Goal: Browse casually: Explore the website without a specific task or goal

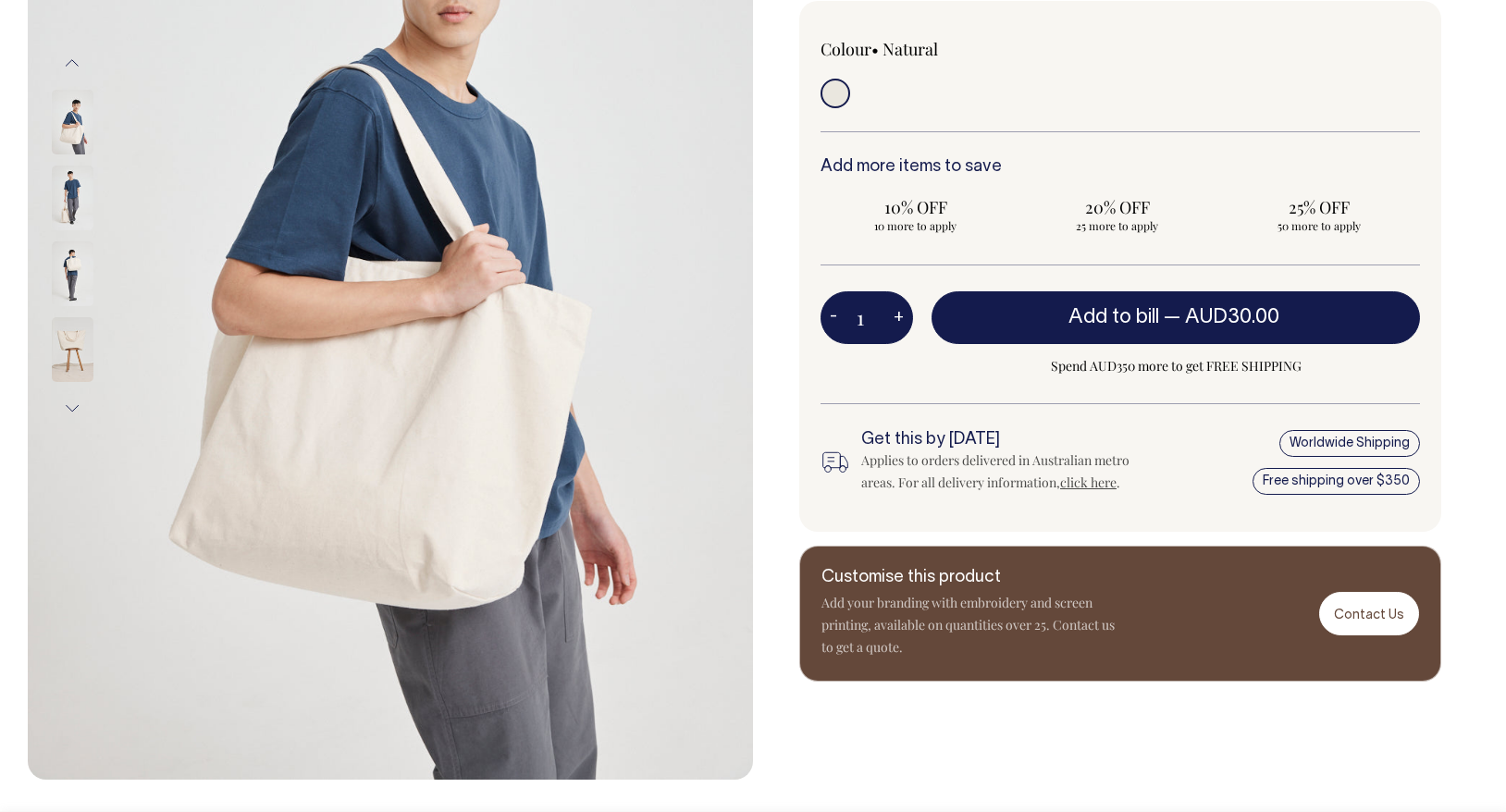
scroll to position [406, 0]
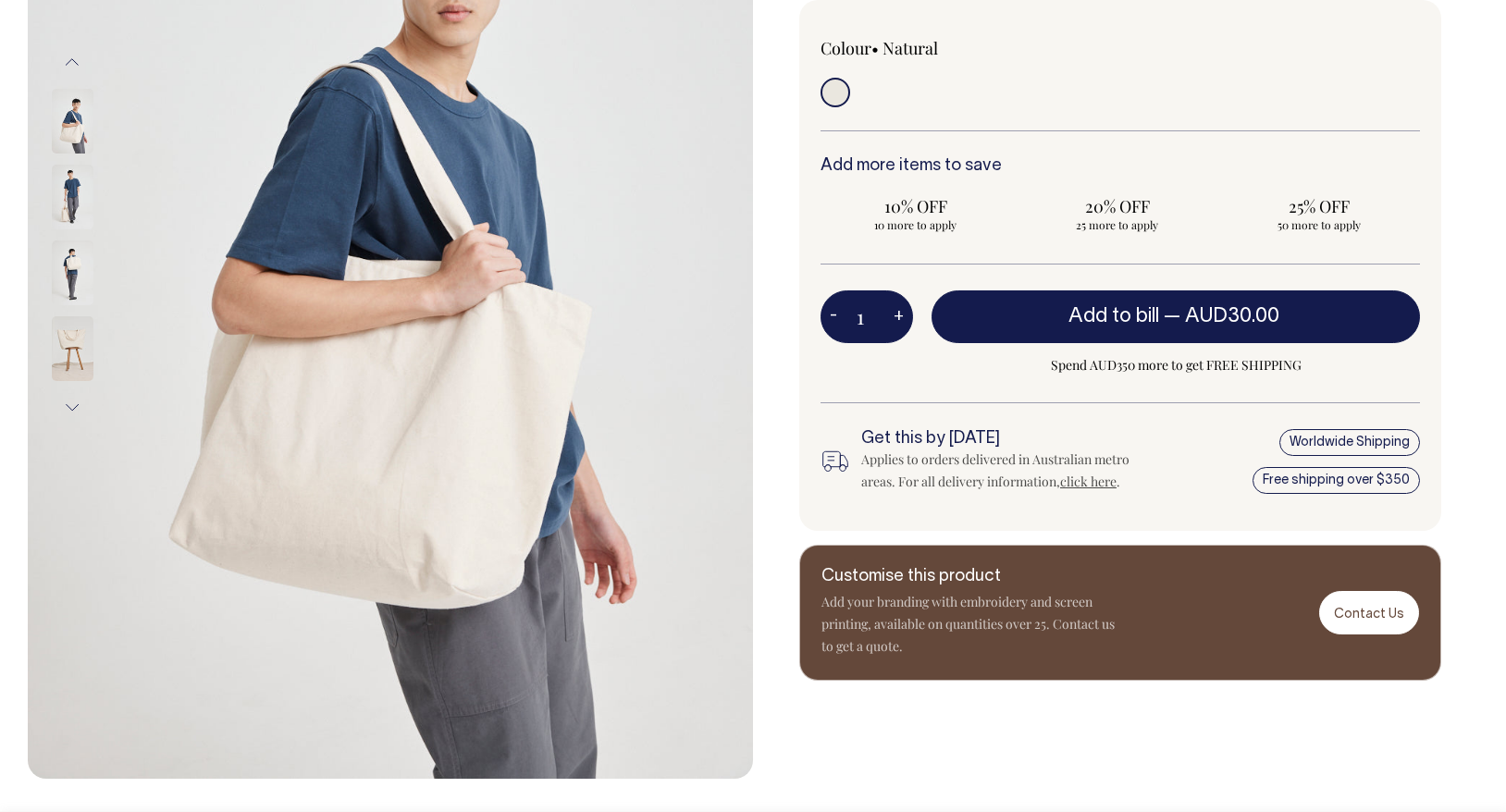
click at [79, 345] on img at bounding box center [73, 349] width 42 height 65
click at [75, 128] on img at bounding box center [73, 121] width 42 height 65
click at [69, 206] on img at bounding box center [73, 196] width 42 height 65
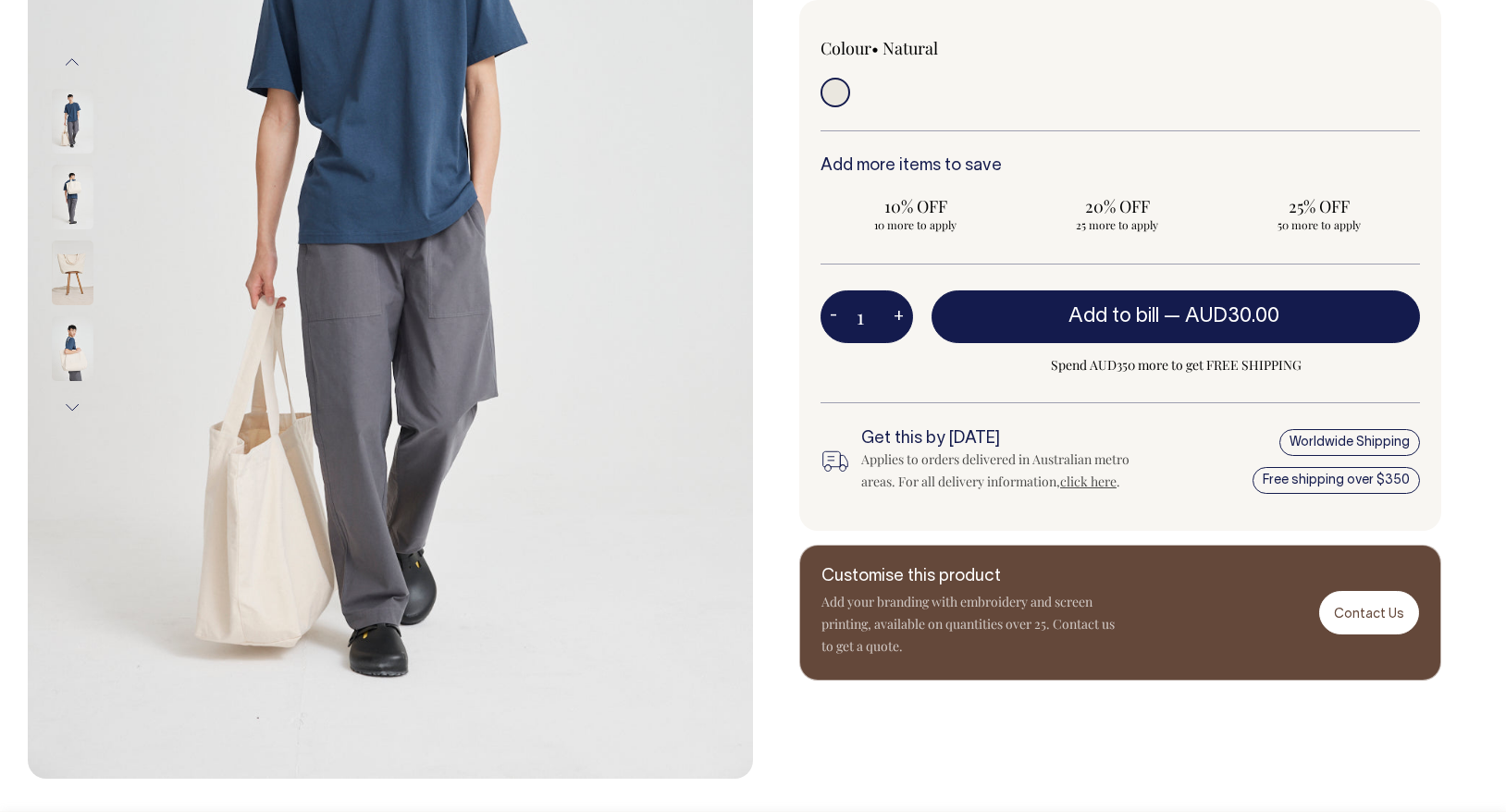
click at [67, 247] on img at bounding box center [73, 272] width 42 height 65
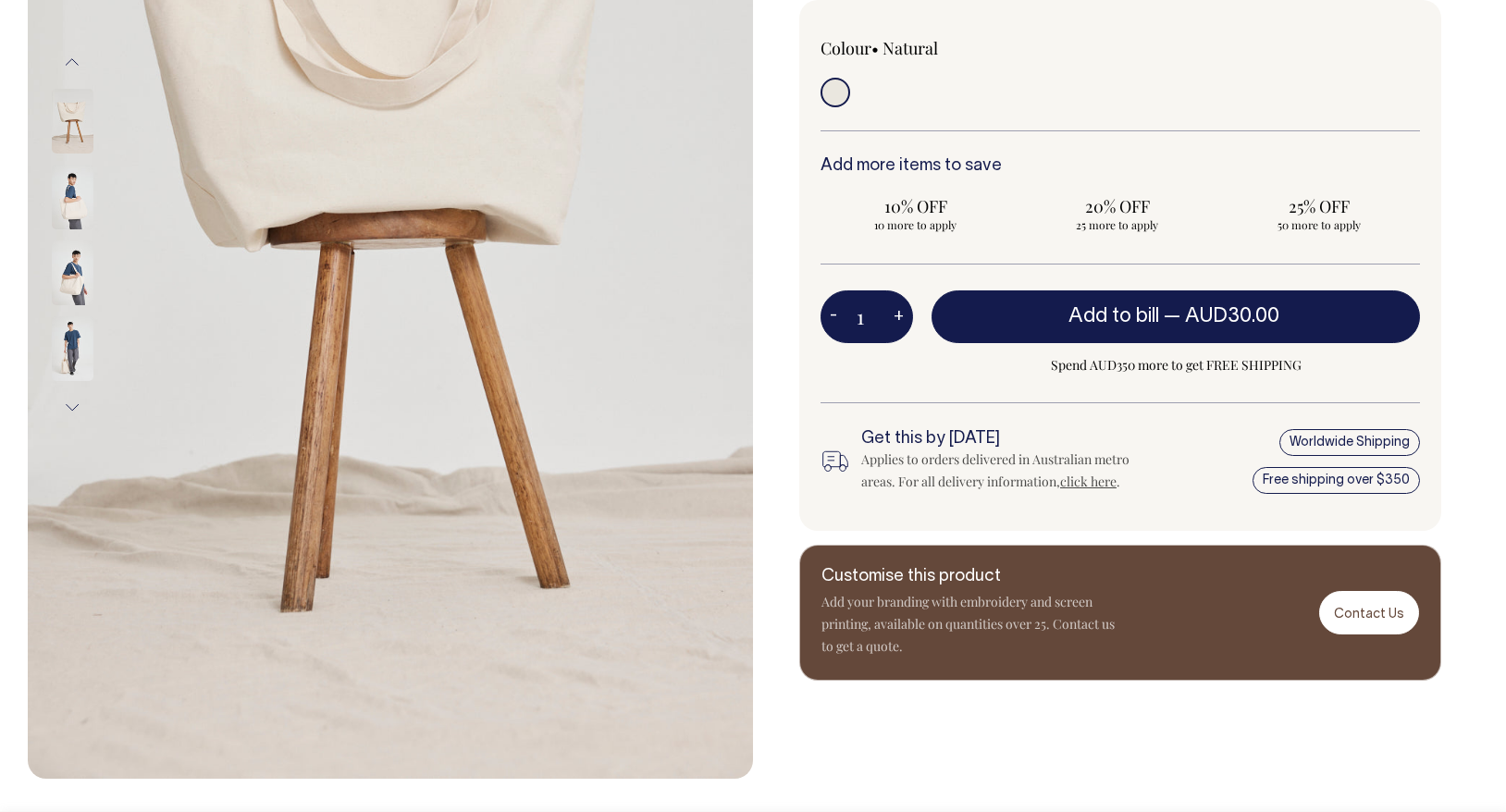
click at [75, 215] on img at bounding box center [73, 196] width 42 height 65
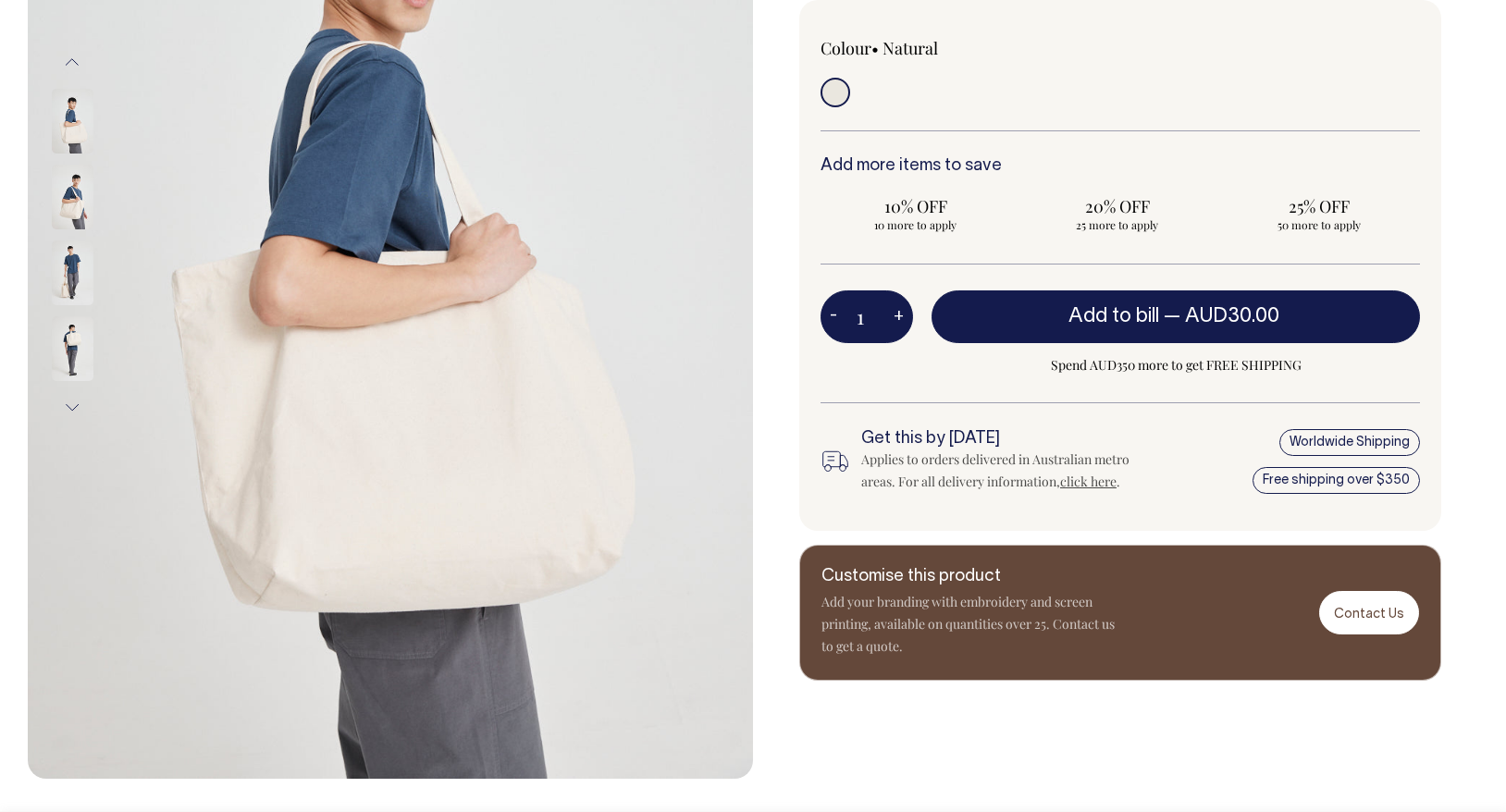
click at [74, 284] on img at bounding box center [73, 272] width 42 height 65
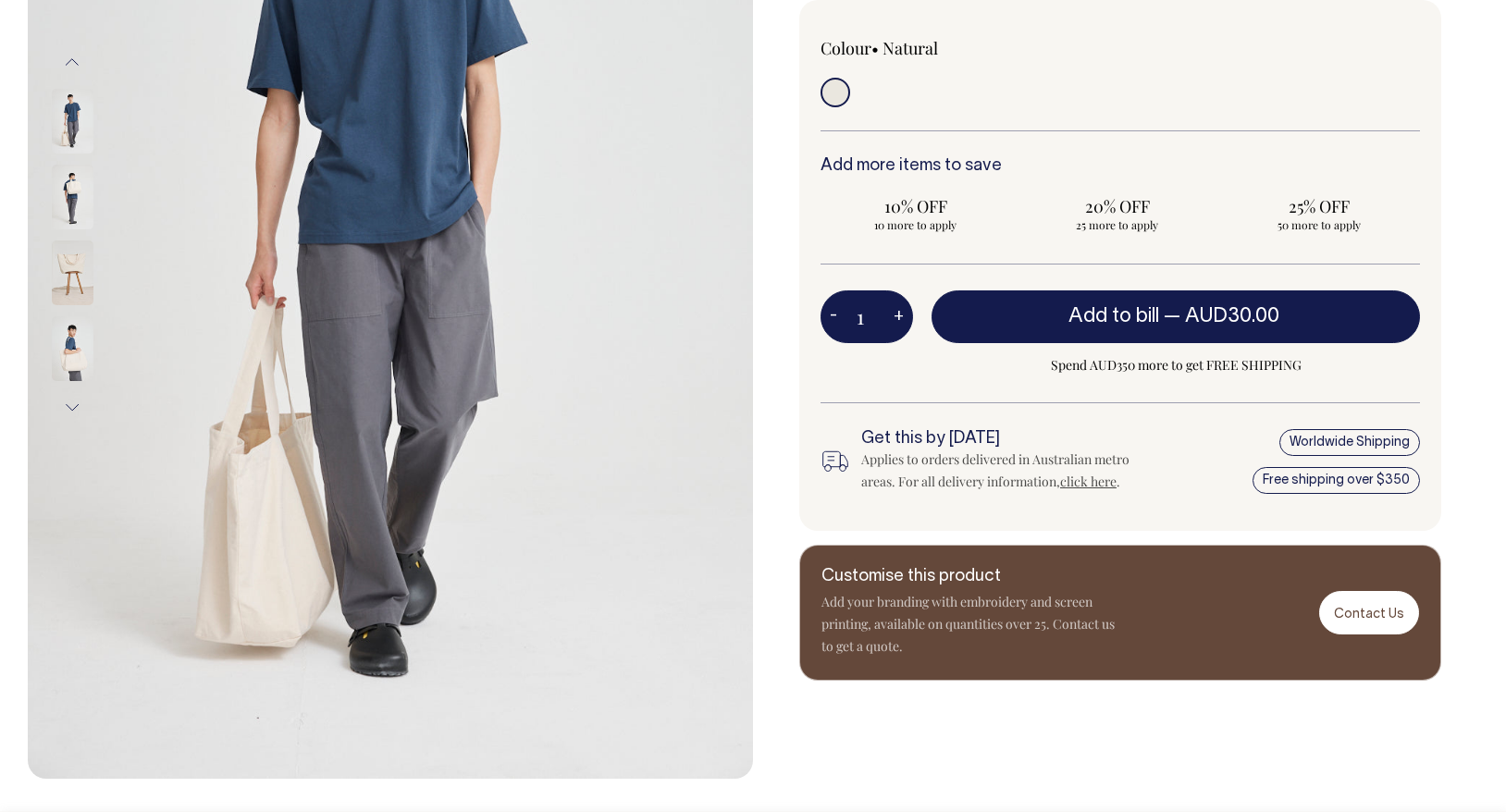
click at [69, 269] on img at bounding box center [73, 272] width 42 height 65
click at [72, 180] on img at bounding box center [73, 196] width 42 height 65
click at [63, 181] on img at bounding box center [73, 196] width 42 height 65
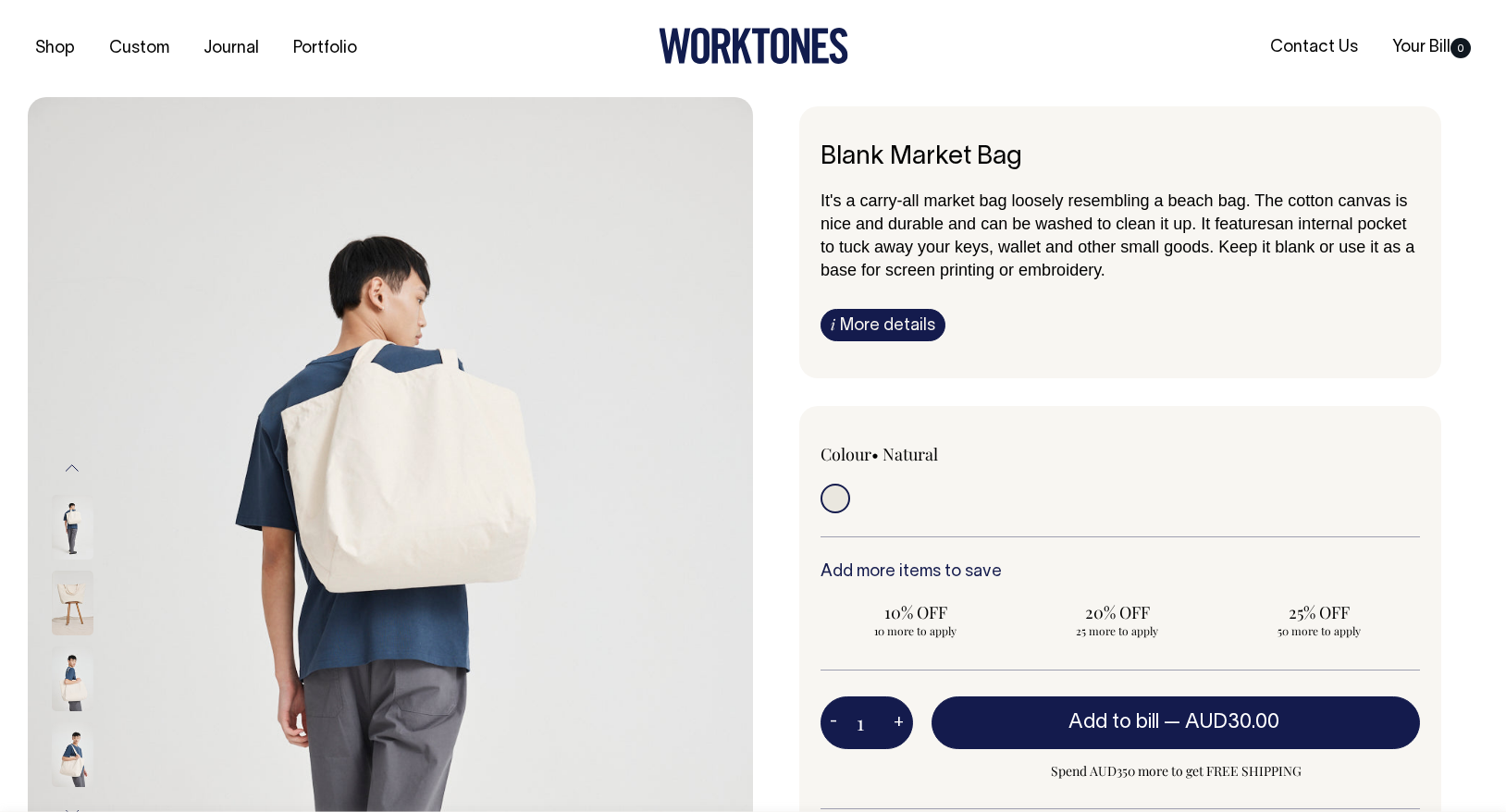
scroll to position [0, 0]
click at [71, 604] on img at bounding box center [73, 603] width 42 height 65
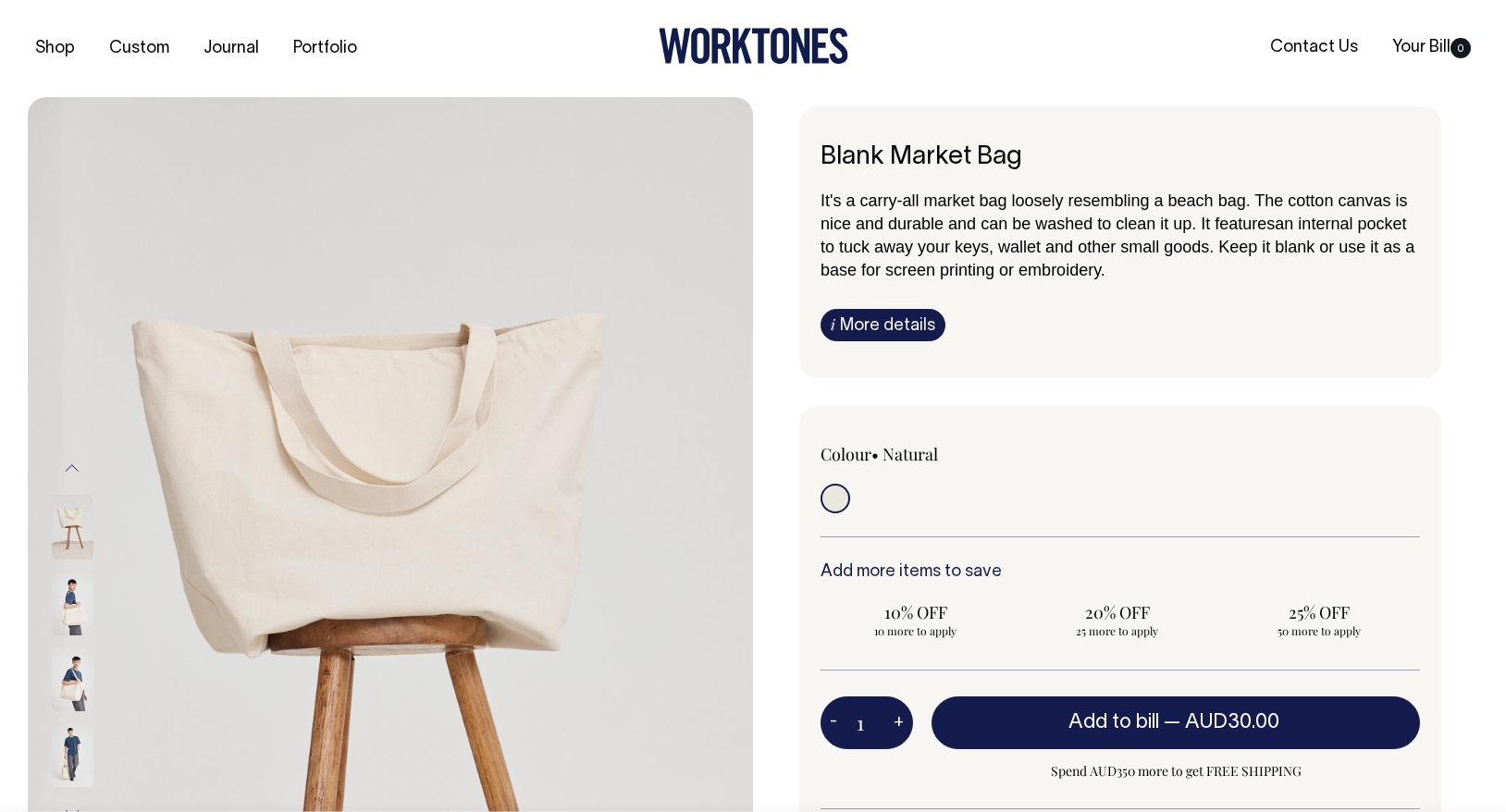
click at [68, 679] on img at bounding box center [73, 678] width 42 height 65
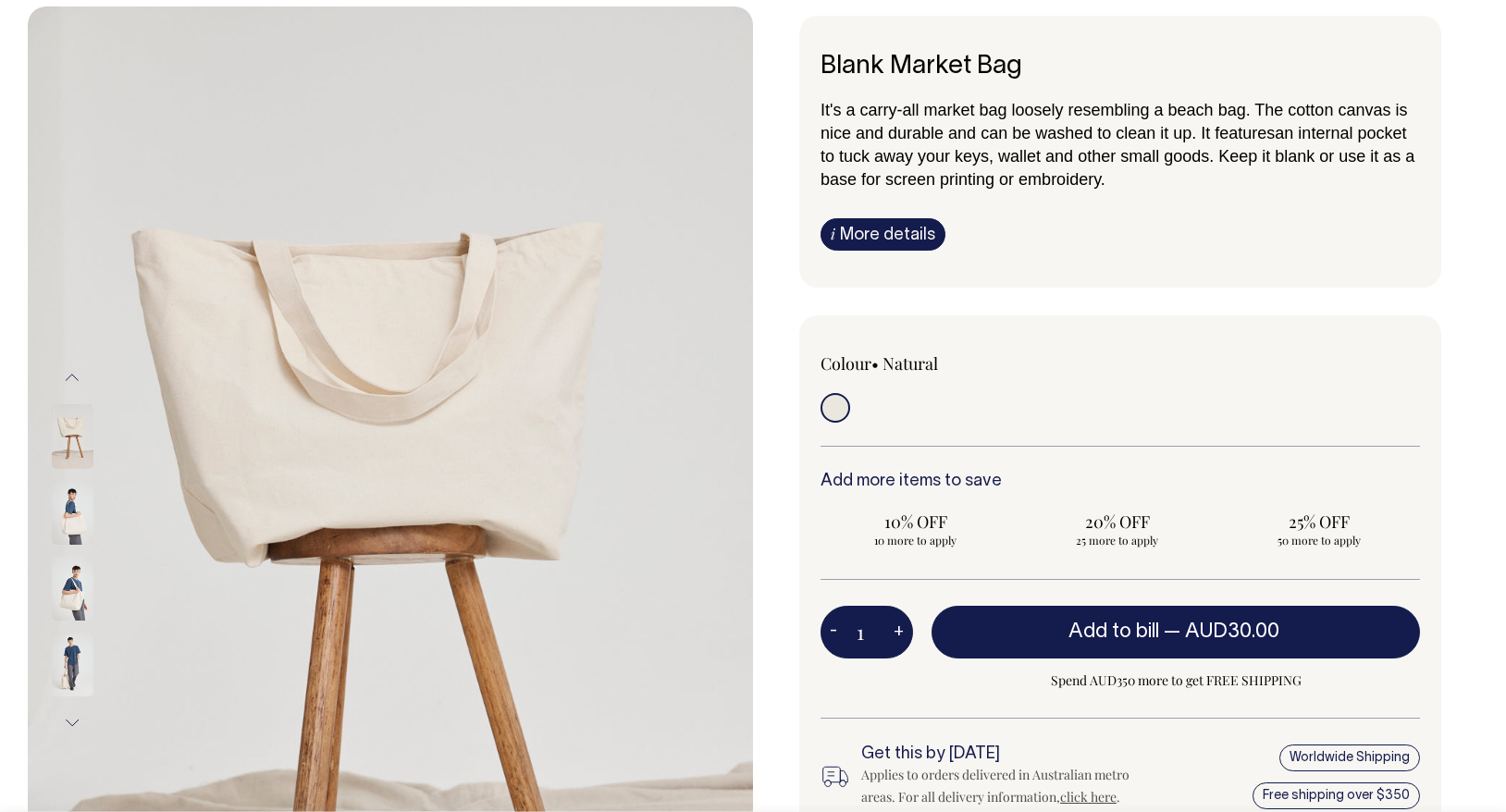
scroll to position [92, 0]
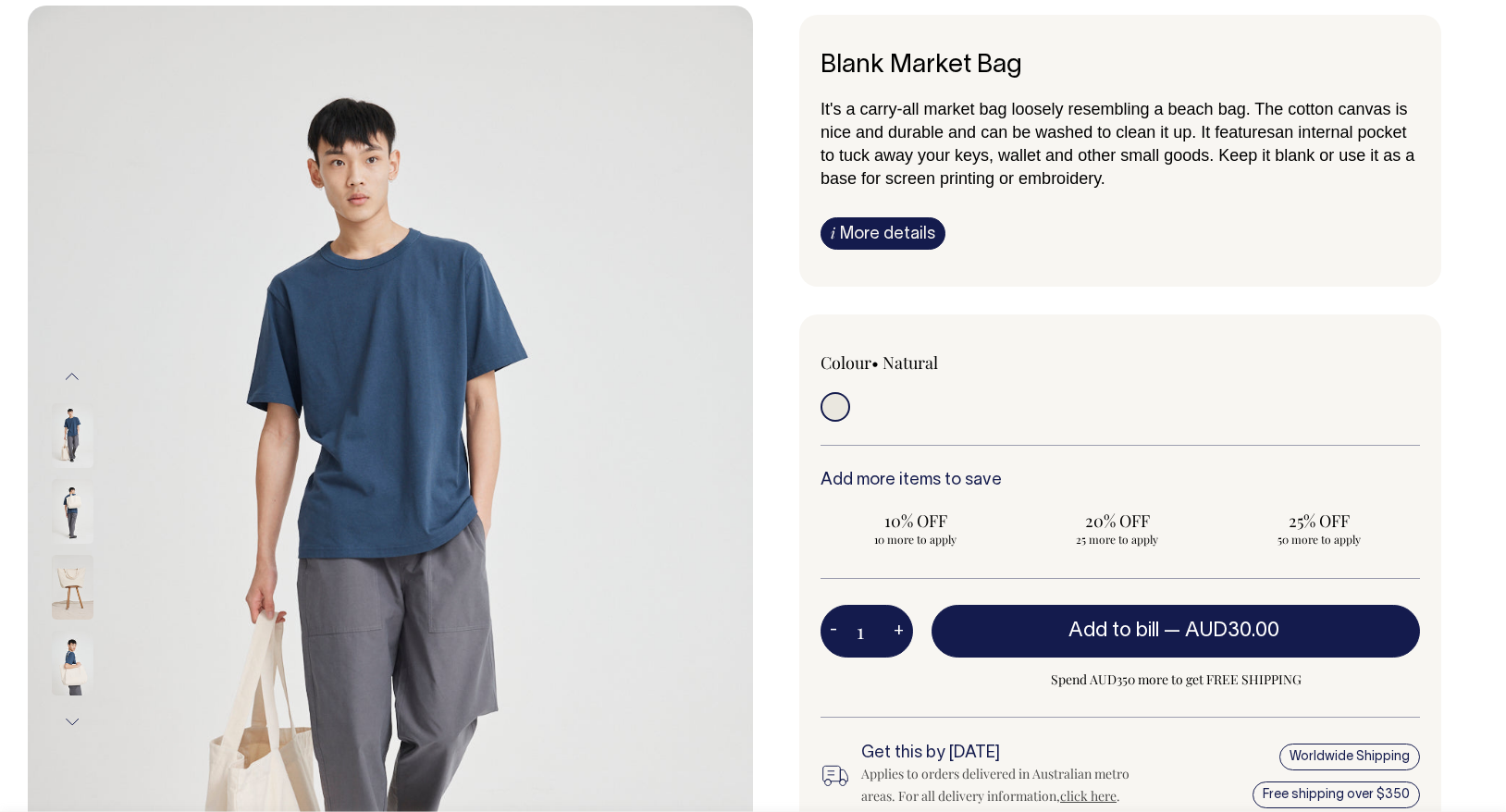
click at [68, 506] on img at bounding box center [73, 511] width 42 height 65
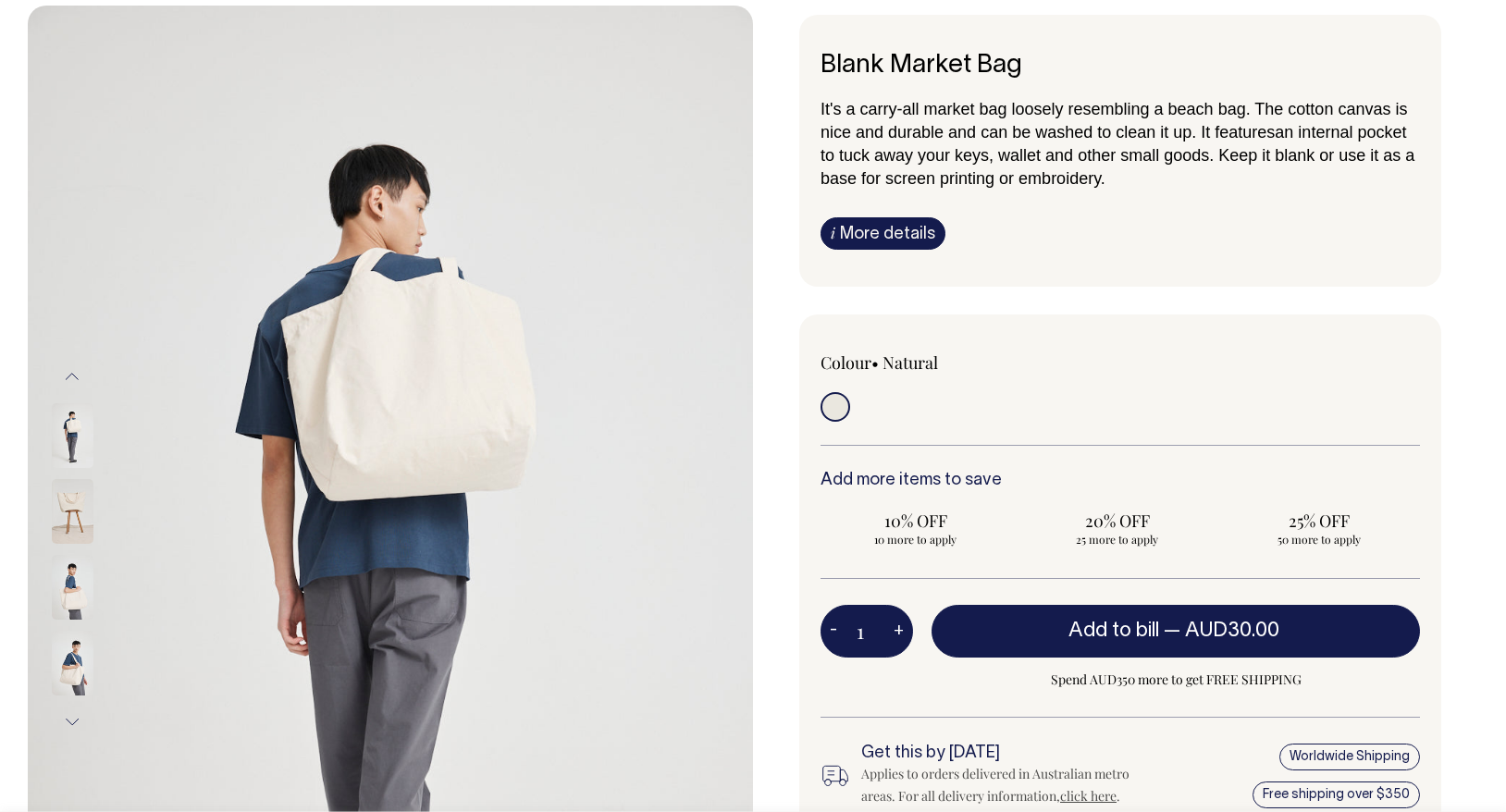
click at [72, 508] on img at bounding box center [73, 511] width 42 height 65
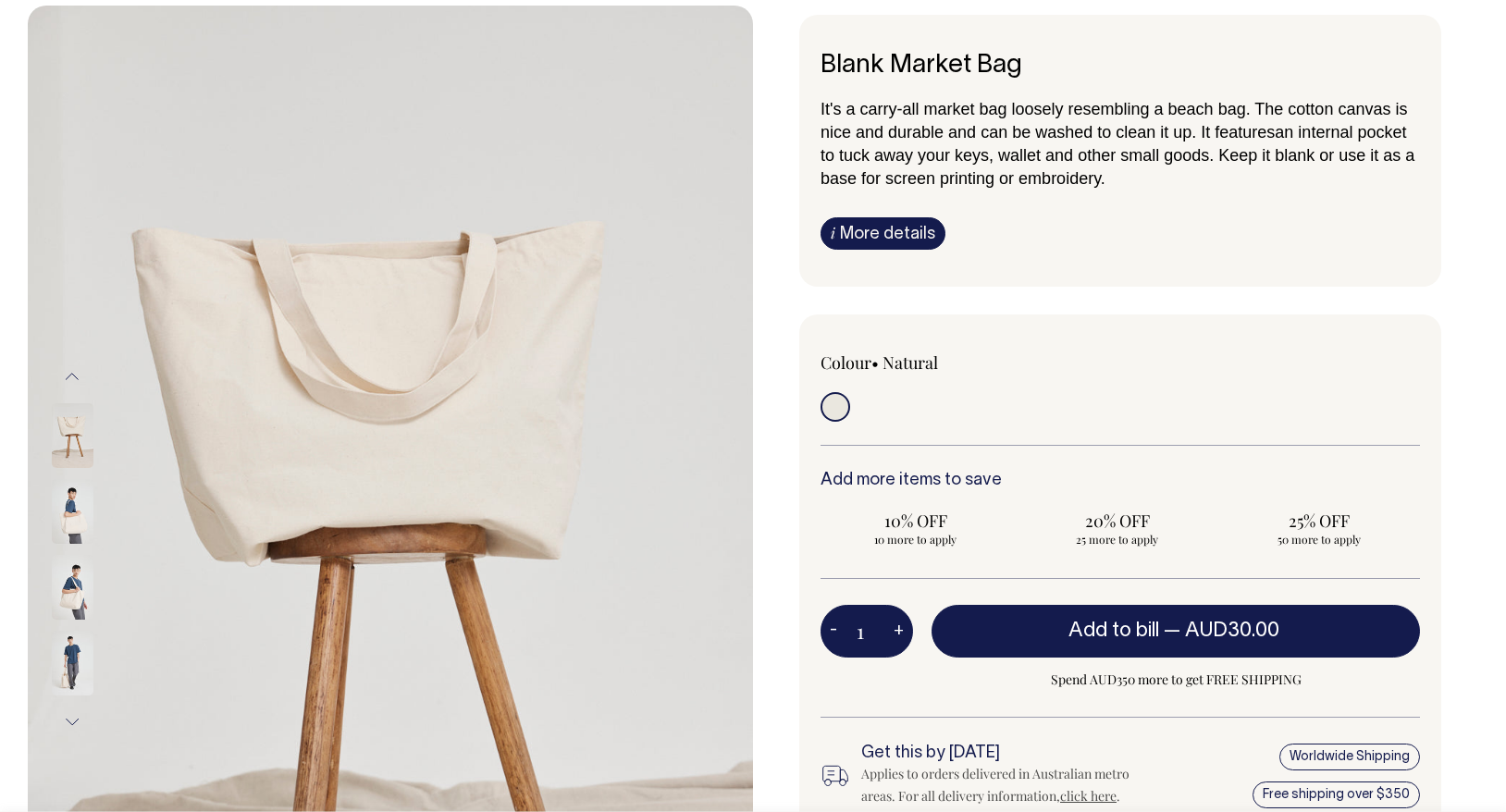
click at [72, 525] on img at bounding box center [73, 511] width 42 height 65
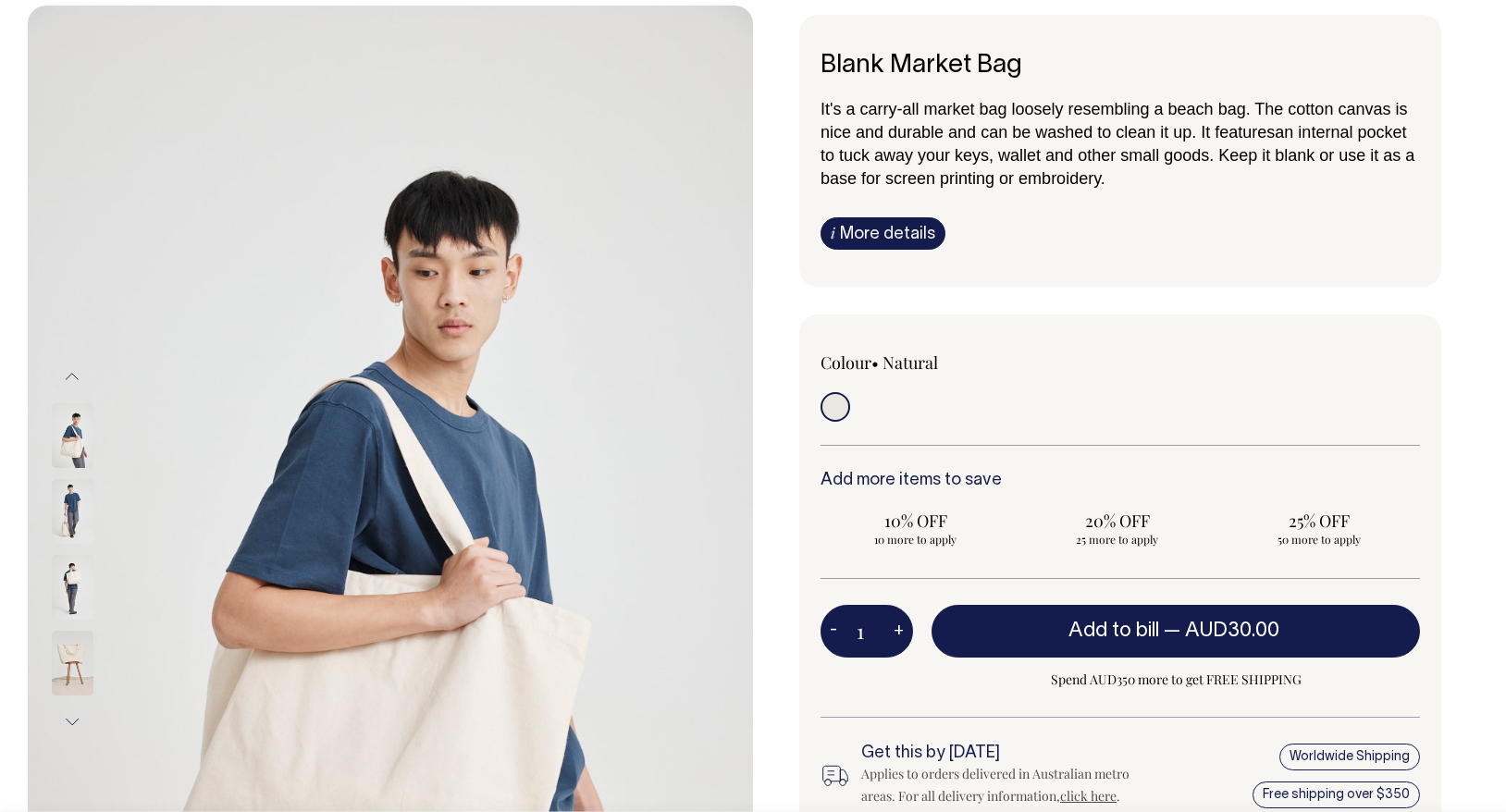
click at [73, 459] on img at bounding box center [73, 435] width 42 height 65
click at [93, 465] on div at bounding box center [97, 435] width 93 height 76
click at [82, 452] on img at bounding box center [73, 435] width 42 height 65
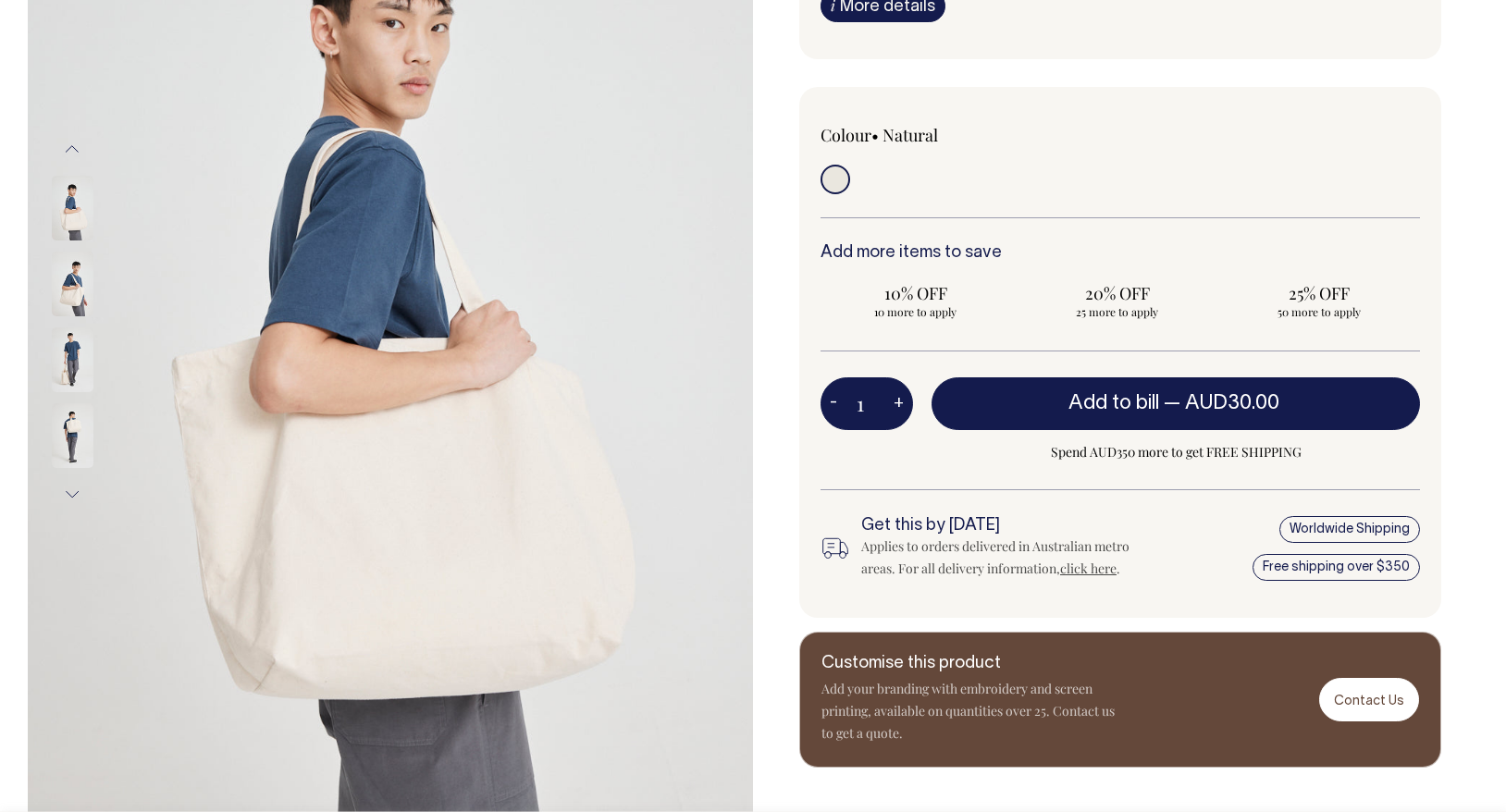
scroll to position [321, 0]
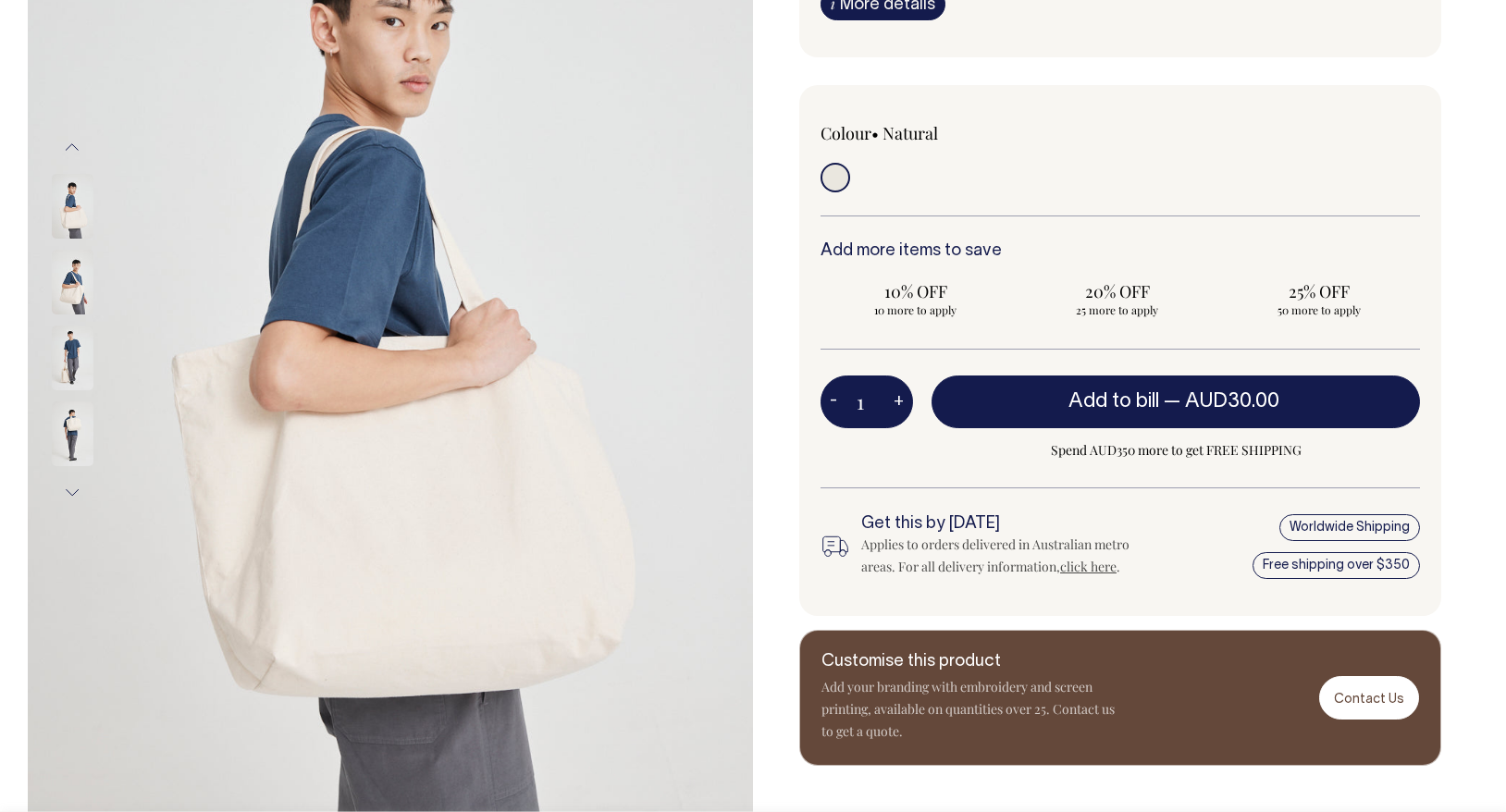
click at [68, 494] on button "Next" at bounding box center [72, 492] width 28 height 42
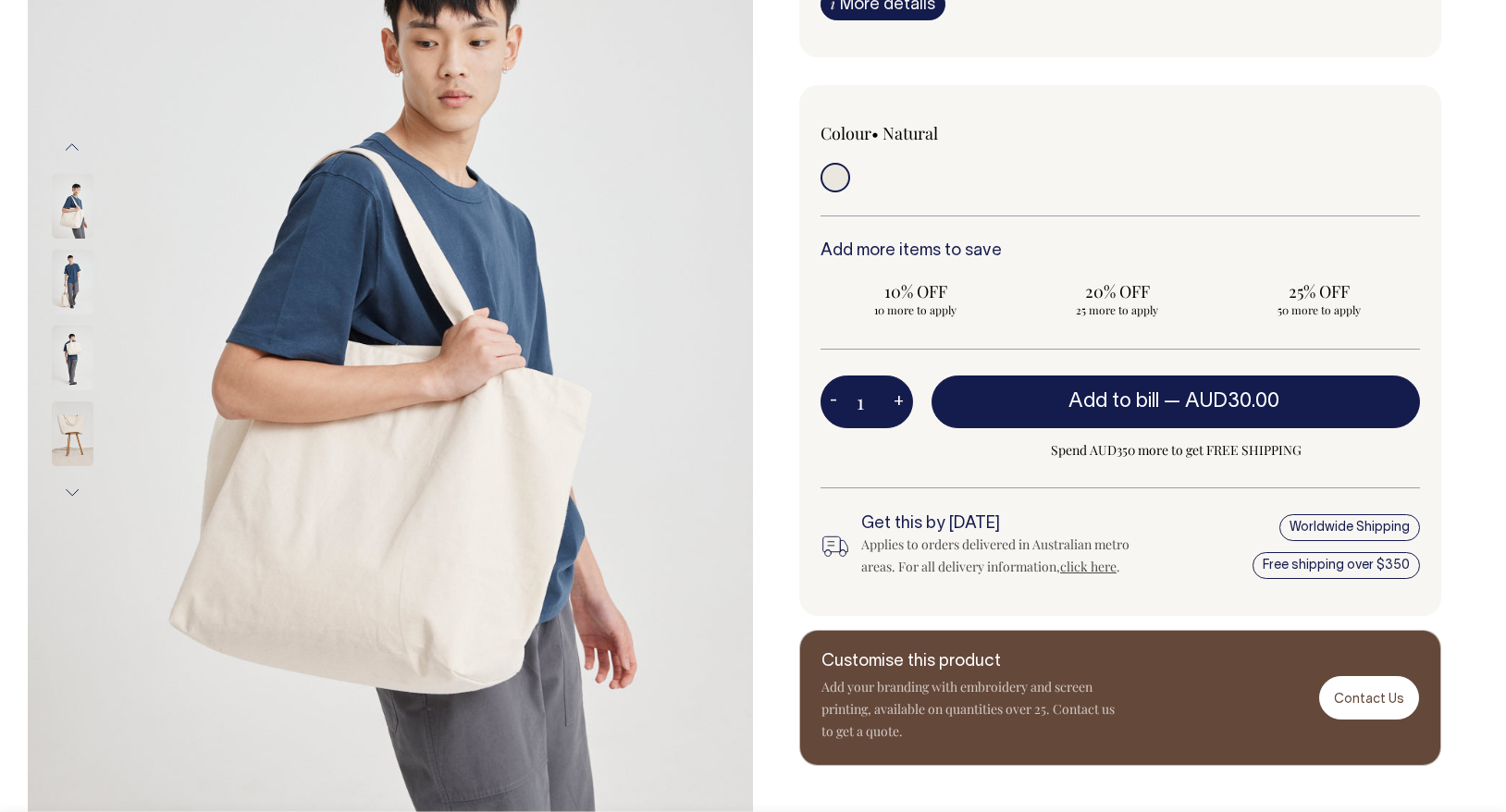
click at [68, 494] on button "Next" at bounding box center [72, 492] width 28 height 42
